Goal: Task Accomplishment & Management: Manage account settings

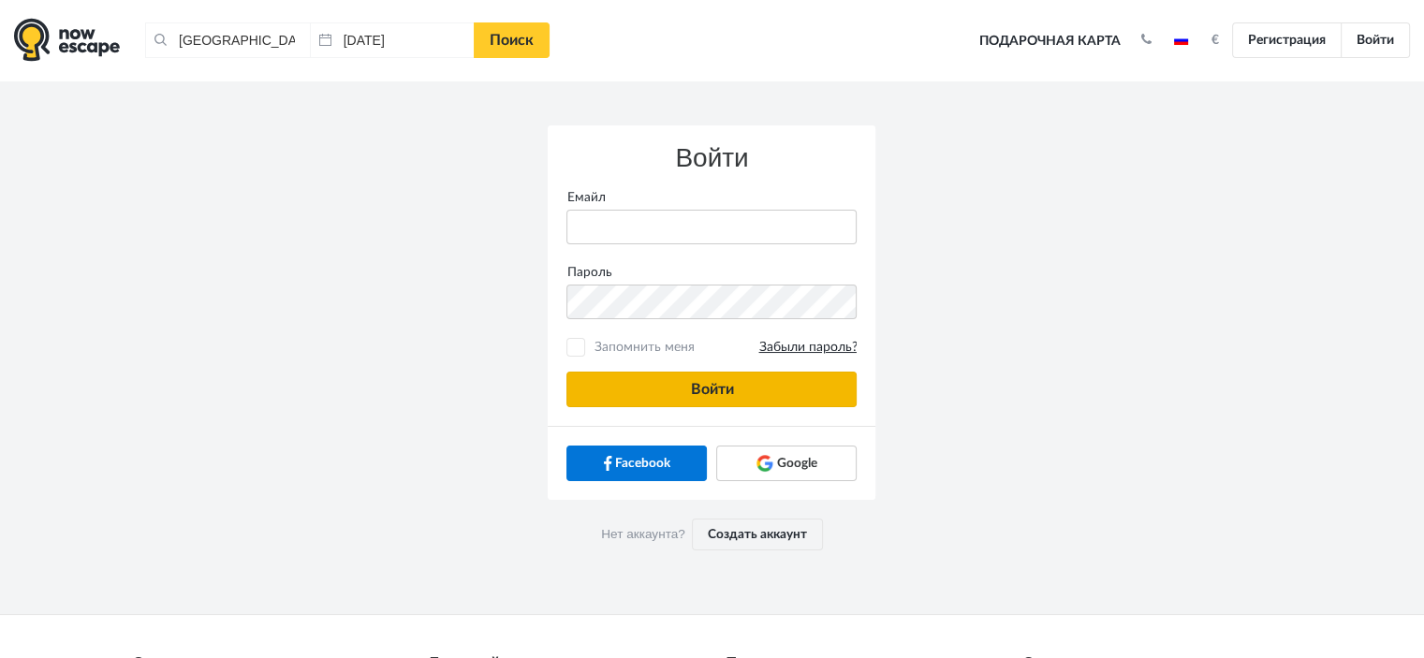
type input "[PERSON_NAME][EMAIL_ADDRESS][DOMAIN_NAME]"
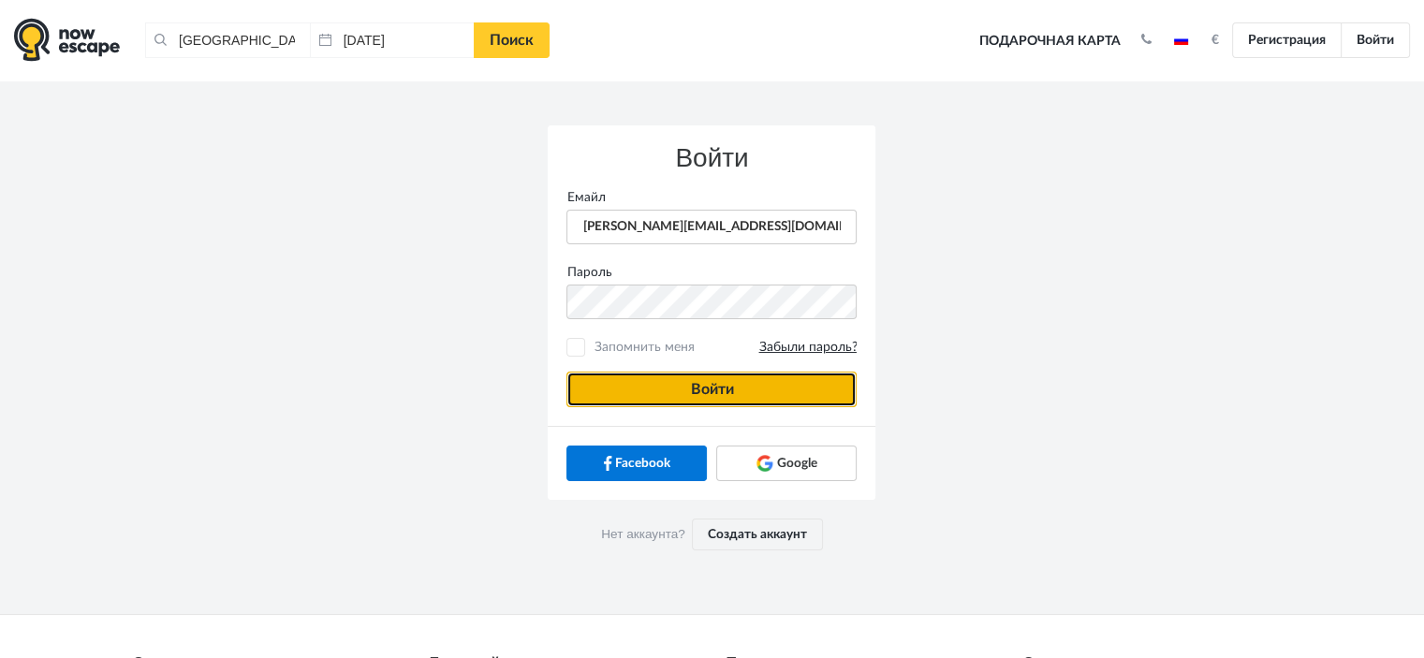
click at [833, 391] on button "Войти" at bounding box center [711, 390] width 290 height 36
